Goal: Task Accomplishment & Management: Manage account settings

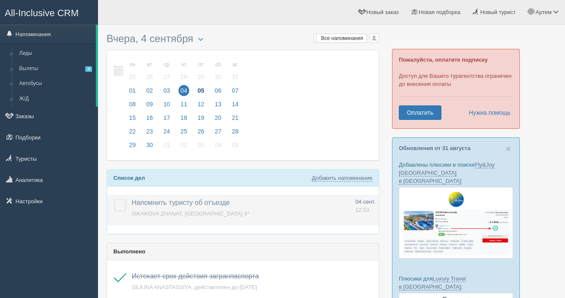
click at [114, 200] on label at bounding box center [114, 200] width 0 height 0
click at [0, 0] on input "checkbox" at bounding box center [0, 0] width 0 height 0
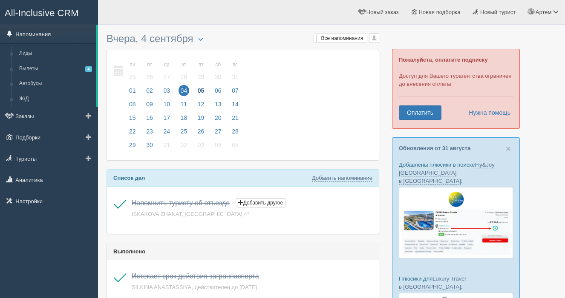
click at [47, 33] on link "Напоминания" at bounding box center [48, 34] width 96 height 19
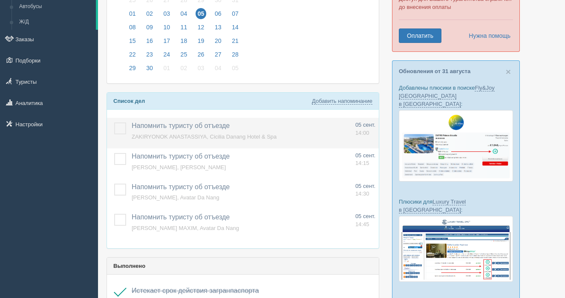
scroll to position [80, 0]
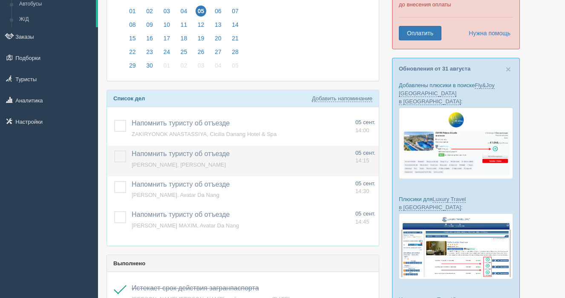
click at [114, 151] on label at bounding box center [114, 151] width 0 height 0
click at [0, 0] on input "checkbox" at bounding box center [0, 0] width 0 height 0
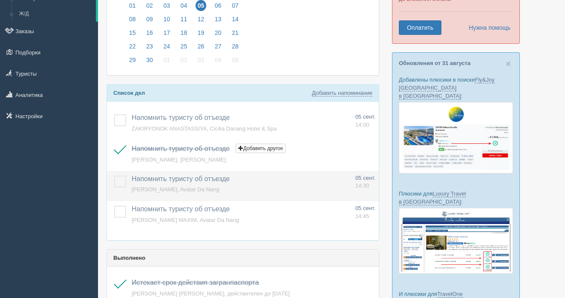
scroll to position [40, 0]
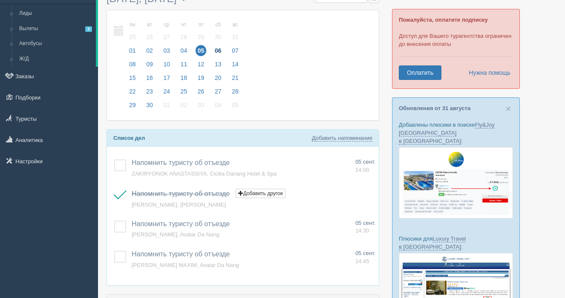
click at [219, 49] on span "06" at bounding box center [217, 50] width 11 height 11
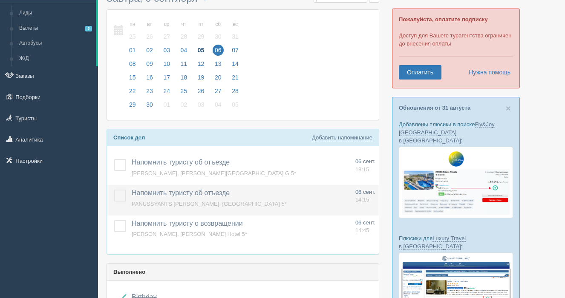
scroll to position [43, 0]
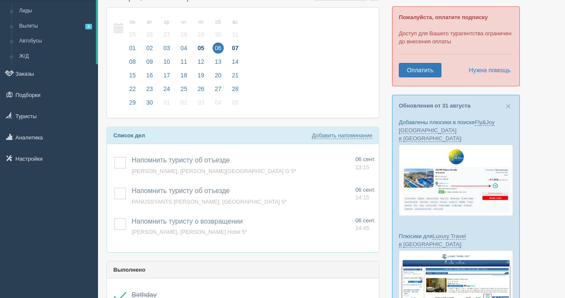
click at [241, 49] on span "07" at bounding box center [234, 48] width 11 height 11
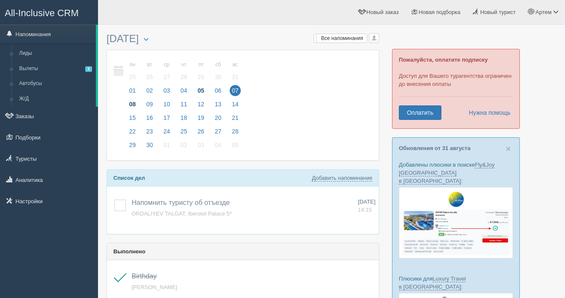
click at [131, 103] on span "08" at bounding box center [132, 104] width 11 height 11
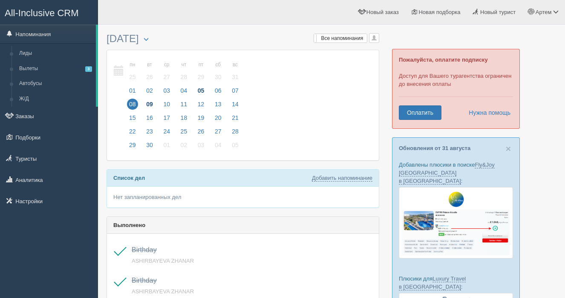
click at [148, 107] on span "09" at bounding box center [149, 104] width 11 height 11
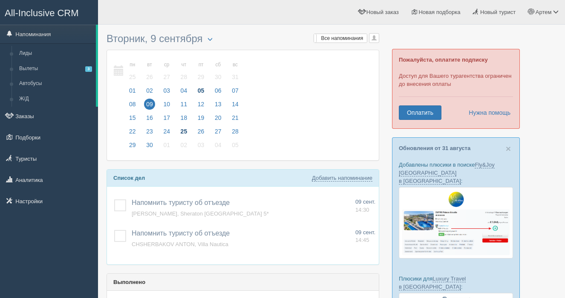
scroll to position [0, 0]
click at [166, 102] on span "10" at bounding box center [166, 103] width 11 height 11
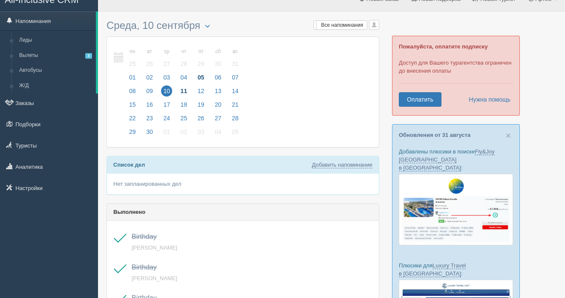
click at [186, 87] on span "11" at bounding box center [183, 91] width 11 height 11
